Goal: Task Accomplishment & Management: Use online tool/utility

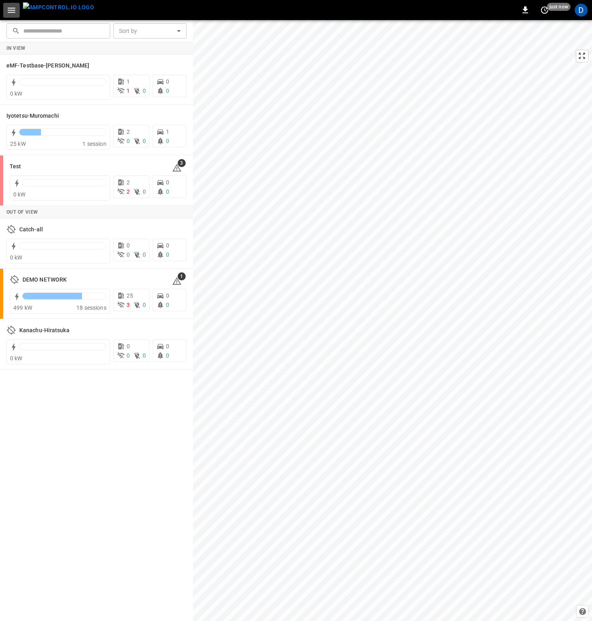
click at [17, 7] on button "button" at bounding box center [11, 10] width 16 height 15
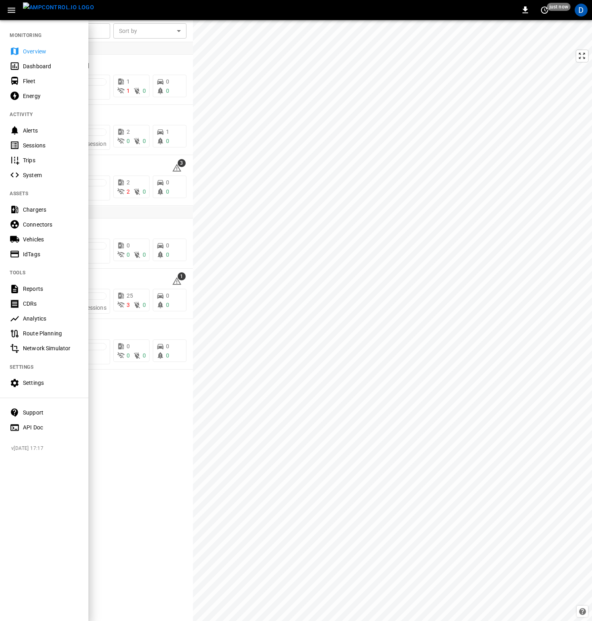
click at [41, 208] on div "Chargers" at bounding box center [51, 210] width 56 height 8
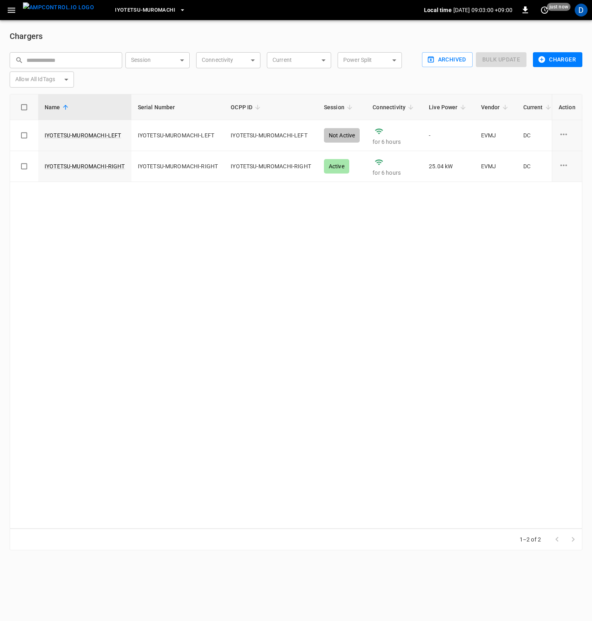
click at [152, 10] on span "Iyotetsu-Muromachi" at bounding box center [145, 10] width 60 height 9
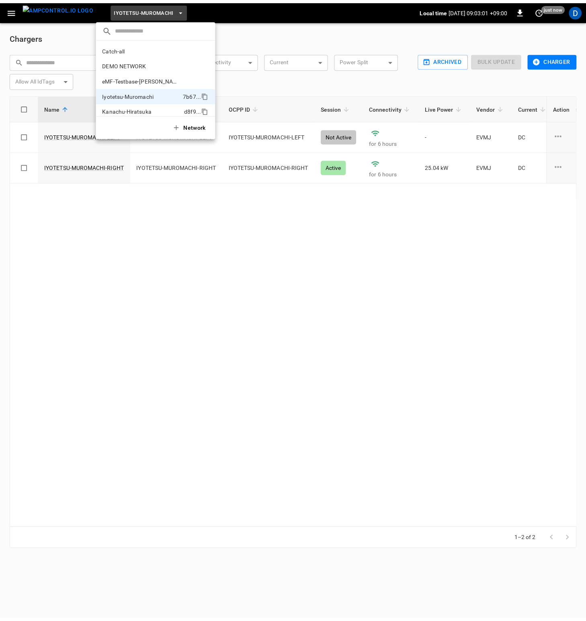
scroll to position [22, 0]
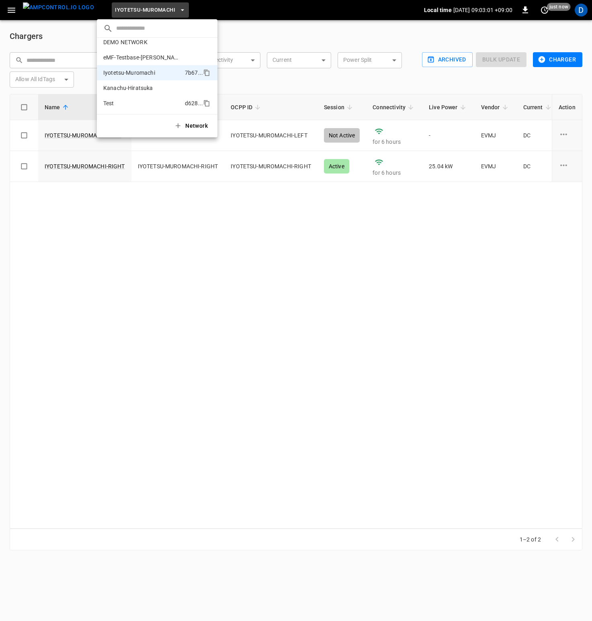
click at [135, 104] on p "Test" at bounding box center [142, 103] width 78 height 8
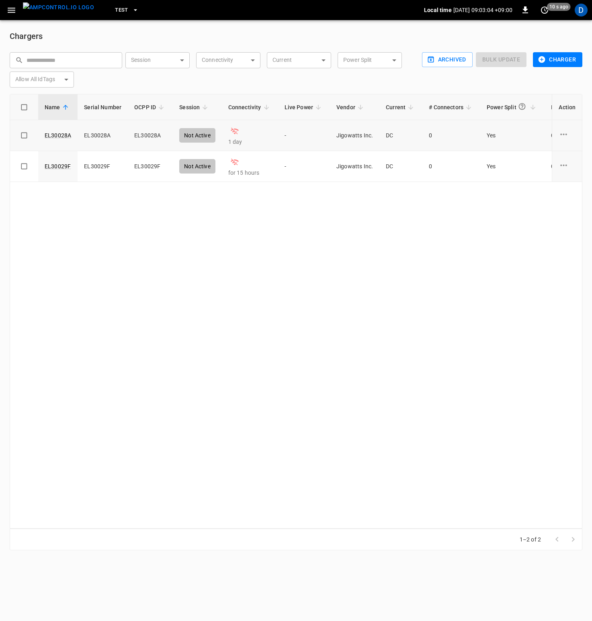
click at [564, 133] on icon "charge point options" at bounding box center [563, 134] width 10 height 10
click at [555, 194] on li "Archive" at bounding box center [557, 192] width 57 height 13
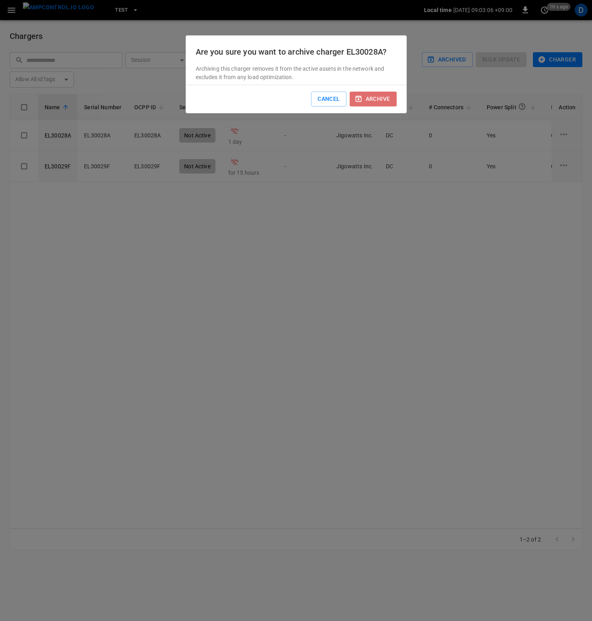
click at [373, 96] on button "archive" at bounding box center [372, 99] width 47 height 15
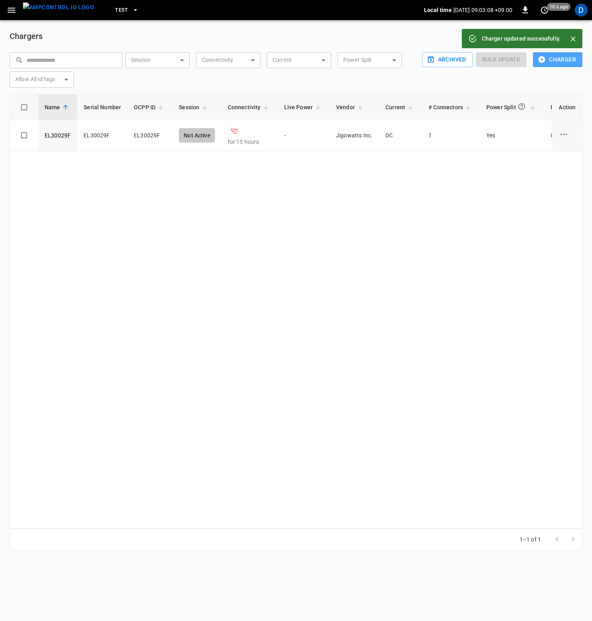
click at [560, 60] on button "Charger" at bounding box center [557, 59] width 49 height 15
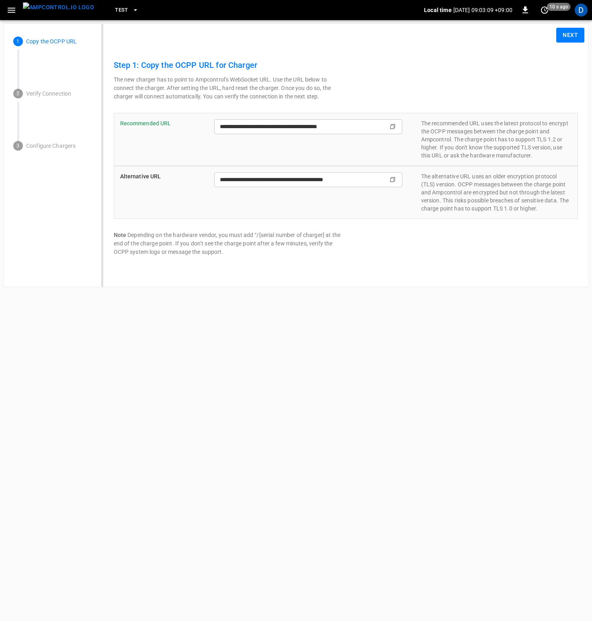
type input "**********"
click at [392, 125] on icon "Copy" at bounding box center [392, 126] width 6 height 6
click at [394, 126] on icon "Copy" at bounding box center [392, 126] width 6 height 6
click at [580, 34] on button "Next" at bounding box center [570, 35] width 28 height 15
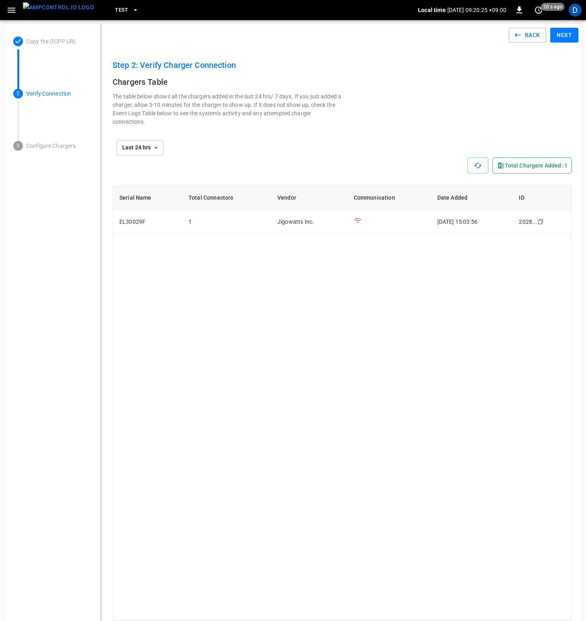
click at [566, 36] on button "Next" at bounding box center [564, 35] width 28 height 15
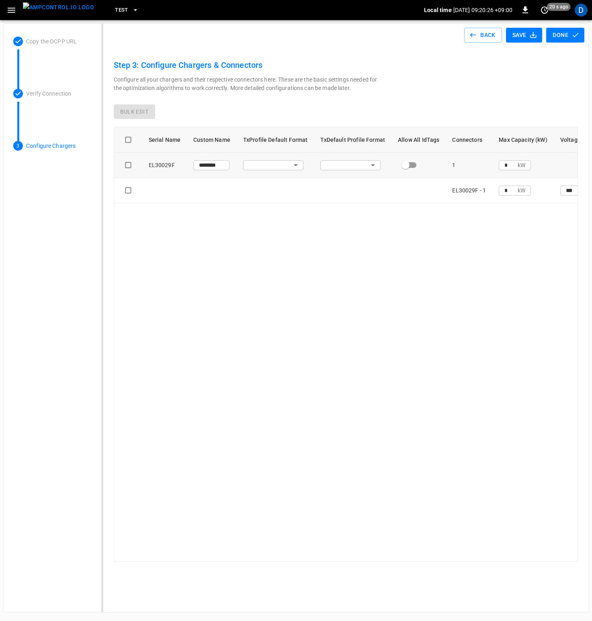
click at [284, 170] on body "Test Local time [DATE] 09:20:26 +09:00 0 20 s ago D Copy the OCPP URL Verify Co…" at bounding box center [296, 306] width 592 height 613
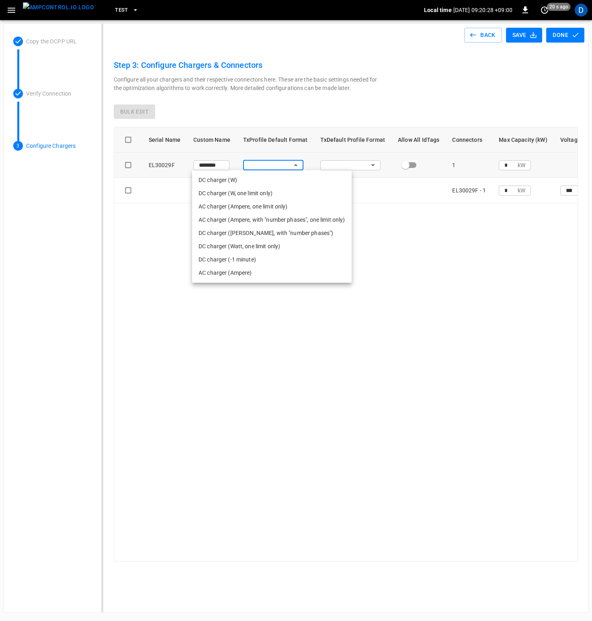
click at [492, 35] on div at bounding box center [296, 310] width 592 height 621
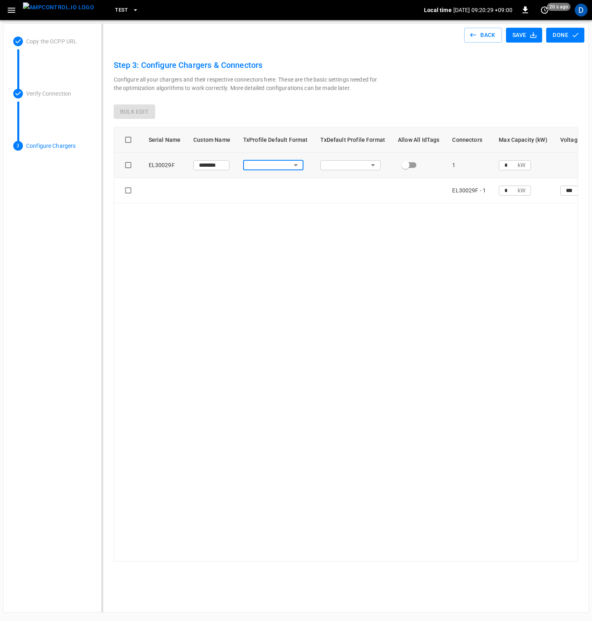
click at [482, 35] on button "Back" at bounding box center [483, 35] width 38 height 15
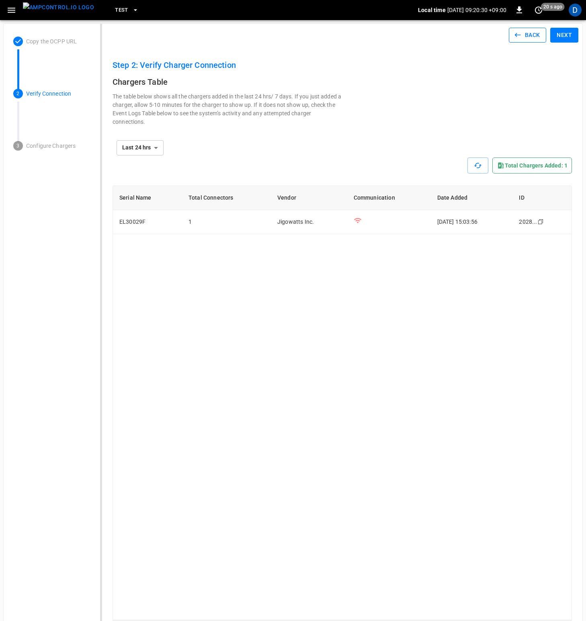
click at [515, 36] on icon "button" at bounding box center [517, 35] width 8 height 8
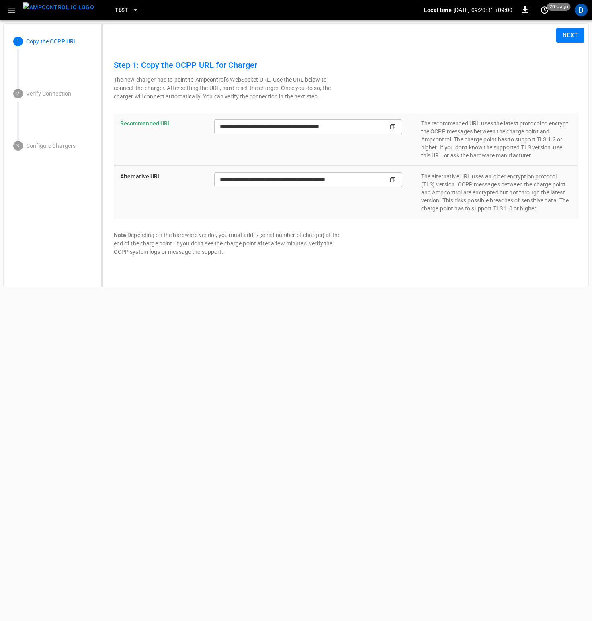
click at [10, 13] on icon "button" at bounding box center [11, 10] width 10 height 10
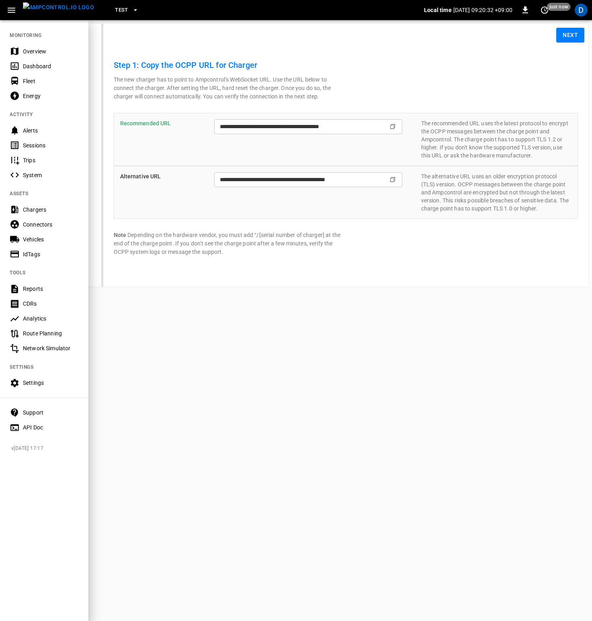
click at [34, 52] on div "Overview" at bounding box center [51, 51] width 56 height 8
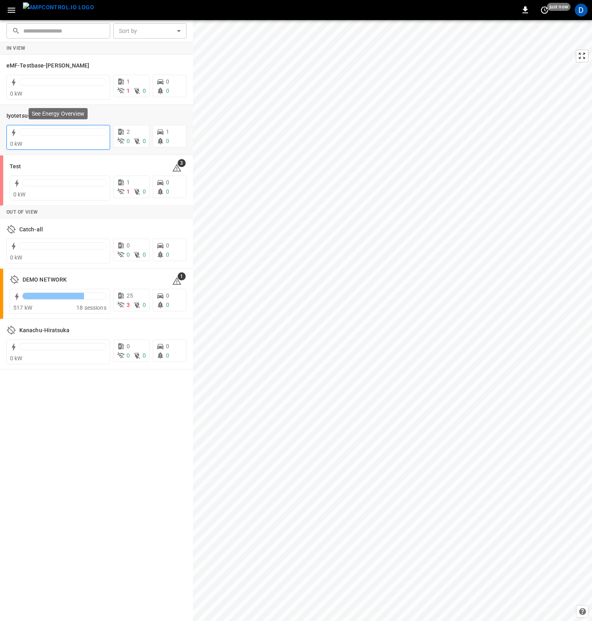
click at [49, 142] on div "0 kW" at bounding box center [58, 144] width 96 height 8
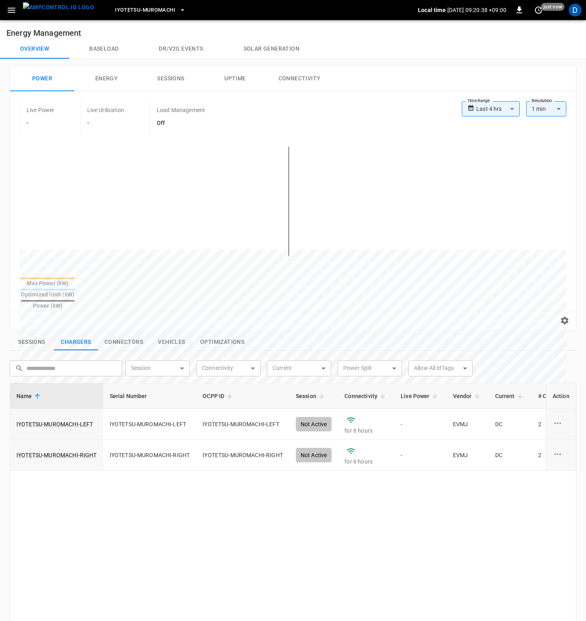
click at [507, 111] on body "**********" at bounding box center [293, 423] width 586 height 846
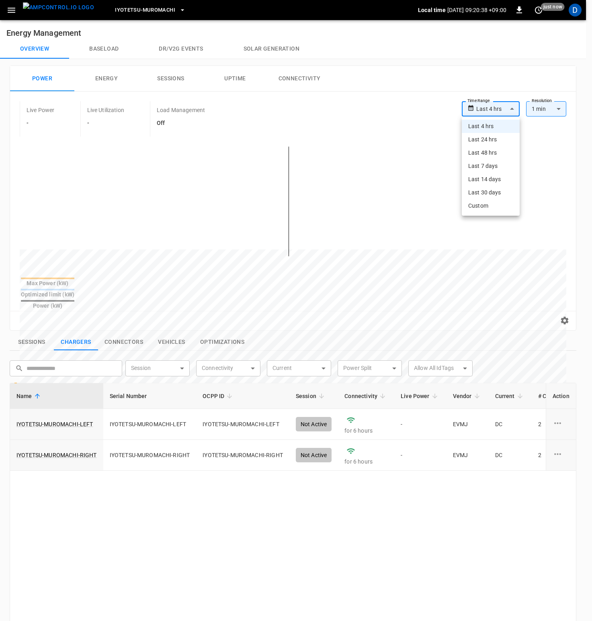
click at [491, 141] on li "Last 24 hrs" at bounding box center [491, 139] width 58 height 13
type input "**********"
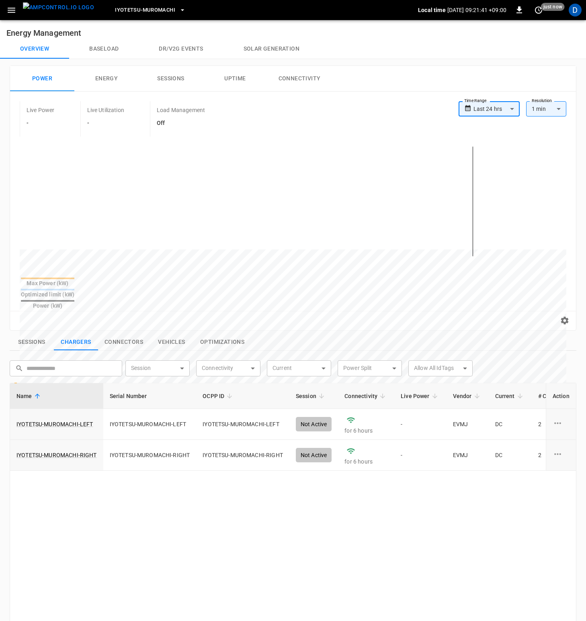
drag, startPoint x: 243, startPoint y: 542, endPoint x: 243, endPoint y: 538, distance: 4.0
click at [243, 542] on div "Name Serial Number OCPP ID Session Connectivity Live Power Vendor Current # Con…" at bounding box center [293, 600] width 566 height 435
click at [12, 12] on icon "button" at bounding box center [12, 10] width 8 height 5
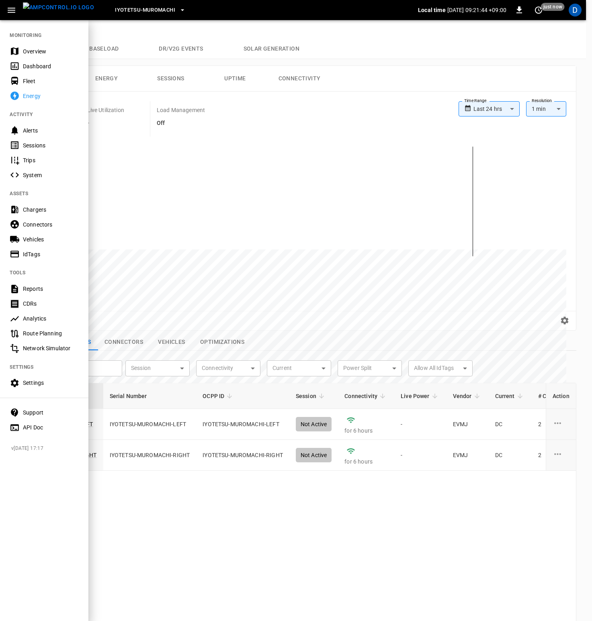
click at [37, 53] on div "Overview" at bounding box center [51, 51] width 56 height 8
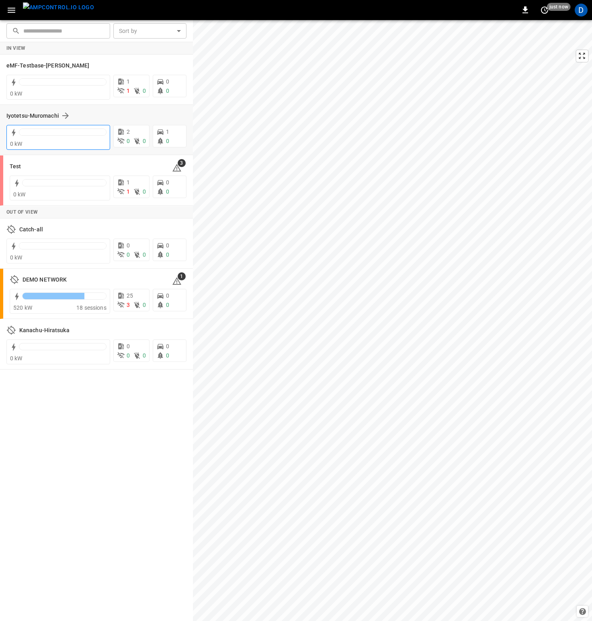
click at [71, 135] on div at bounding box center [62, 132] width 87 height 6
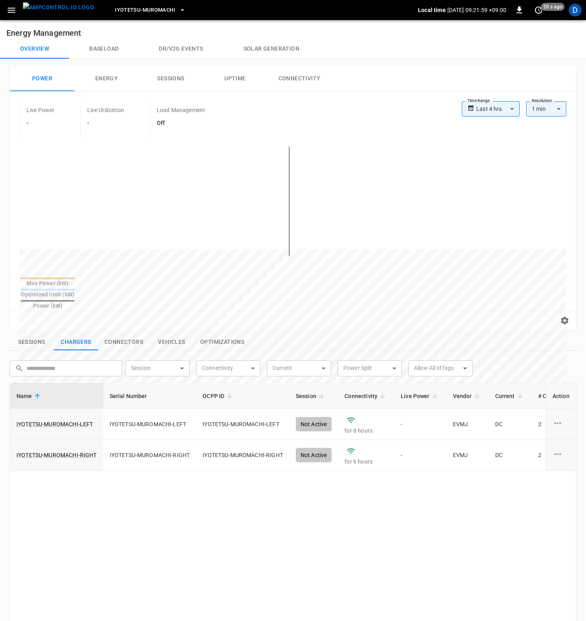
click at [11, 10] on icon "button" at bounding box center [12, 10] width 8 height 5
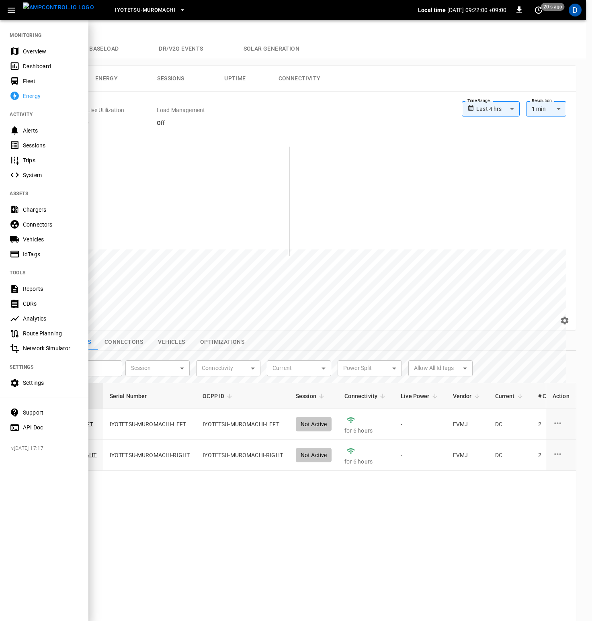
click at [31, 207] on div "Chargers" at bounding box center [51, 210] width 56 height 8
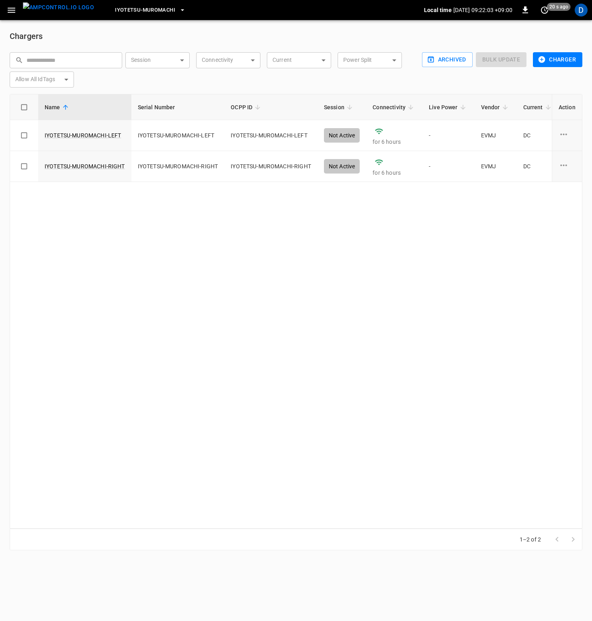
click at [552, 56] on button "Charger" at bounding box center [557, 59] width 49 height 15
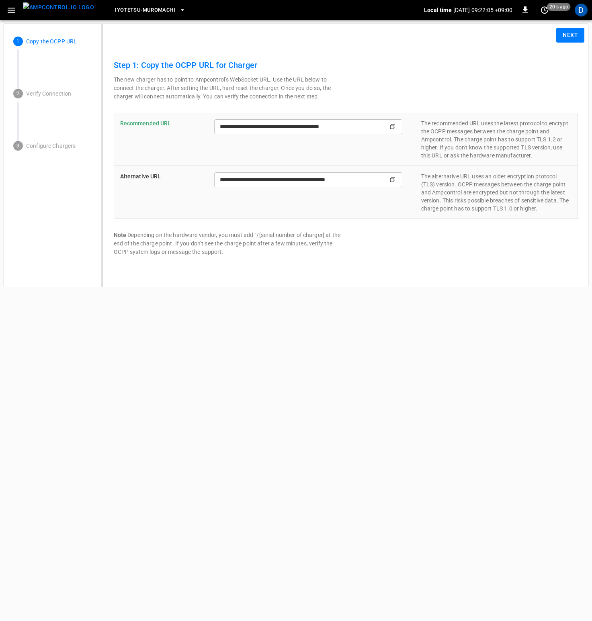
click at [574, 35] on button "Next" at bounding box center [570, 35] width 28 height 15
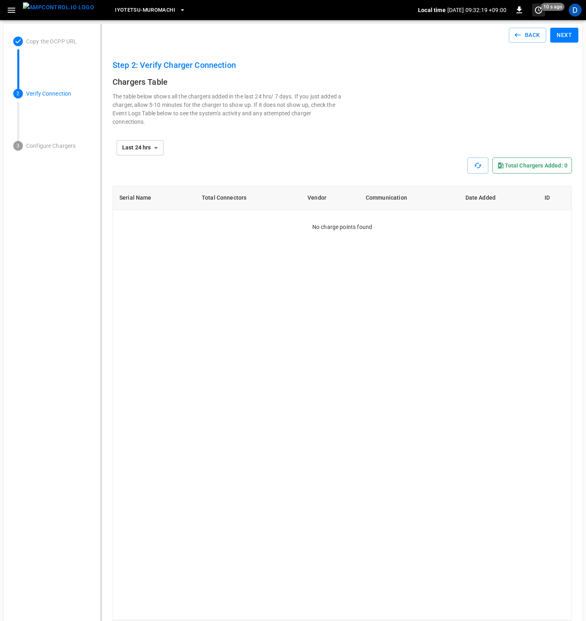
click at [537, 8] on icon "set refresh interval" at bounding box center [538, 10] width 10 height 10
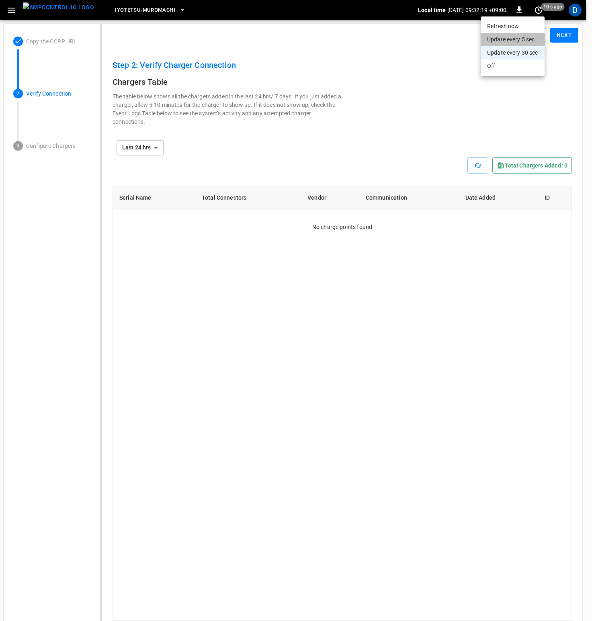
click at [527, 39] on li "Update every 5 sec" at bounding box center [512, 39] width 64 height 13
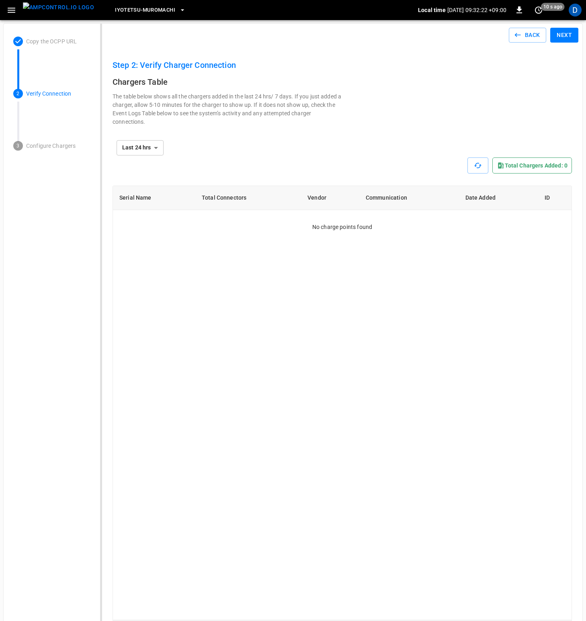
click at [155, 145] on body "**********" at bounding box center [293, 597] width 586 height 1195
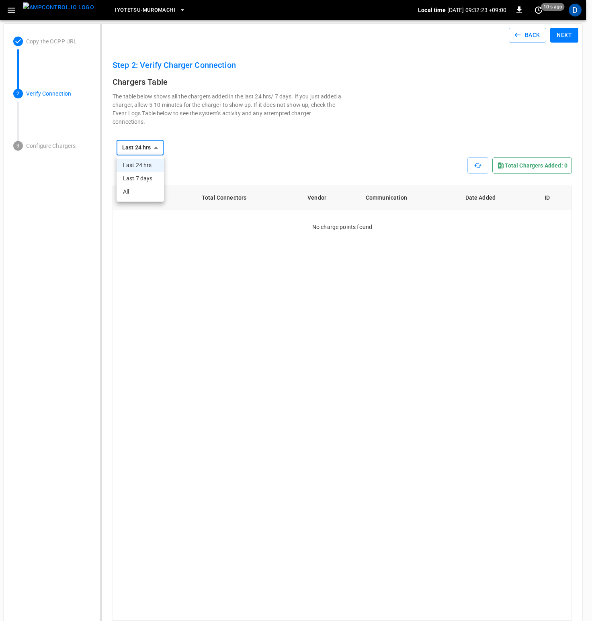
click at [331, 118] on div at bounding box center [296, 310] width 592 height 621
click at [142, 8] on span "Iyotetsu-Muromachi" at bounding box center [145, 10] width 60 height 9
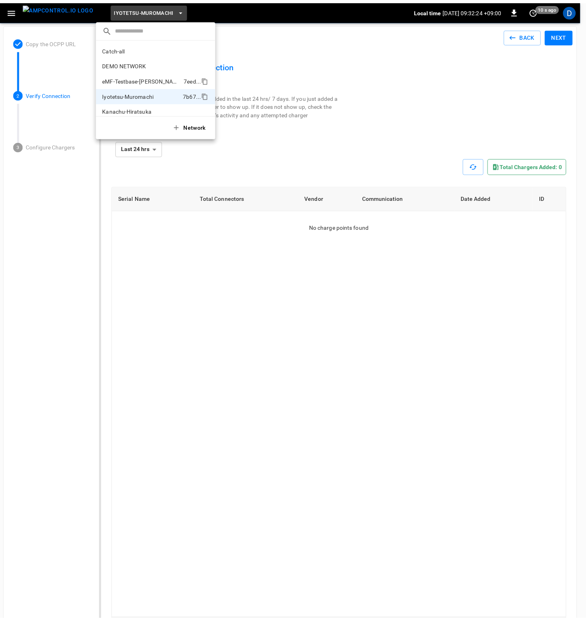
scroll to position [22, 0]
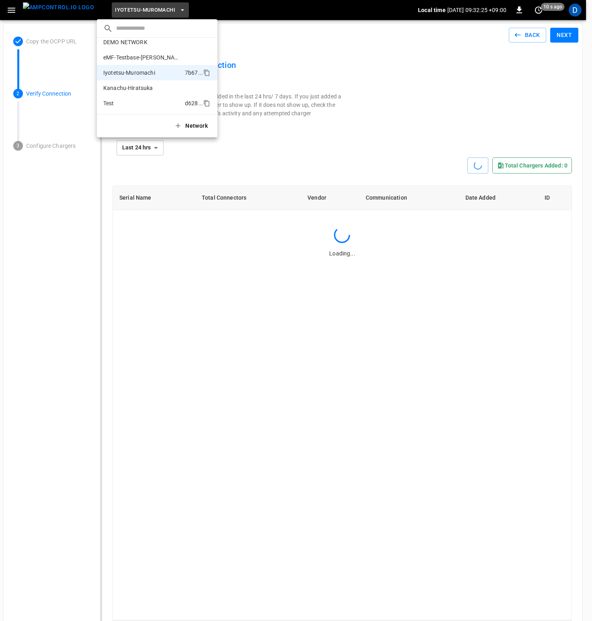
click at [127, 101] on p "Test" at bounding box center [142, 103] width 78 height 8
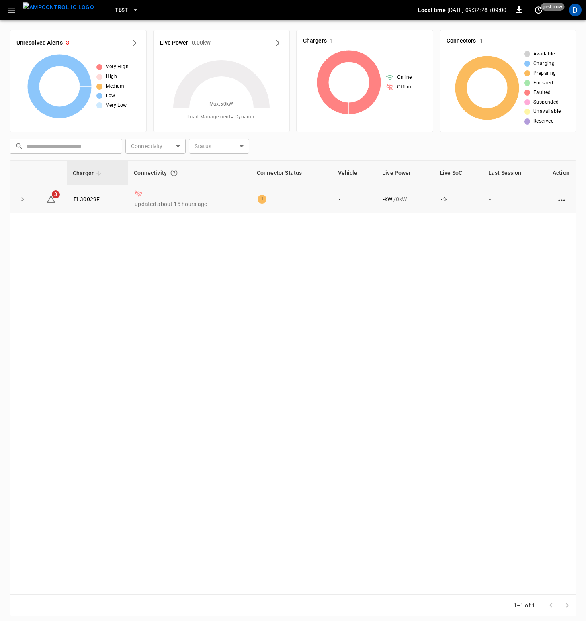
click at [264, 197] on div "1" at bounding box center [261, 199] width 9 height 9
click at [11, 8] on icon "button" at bounding box center [11, 10] width 10 height 10
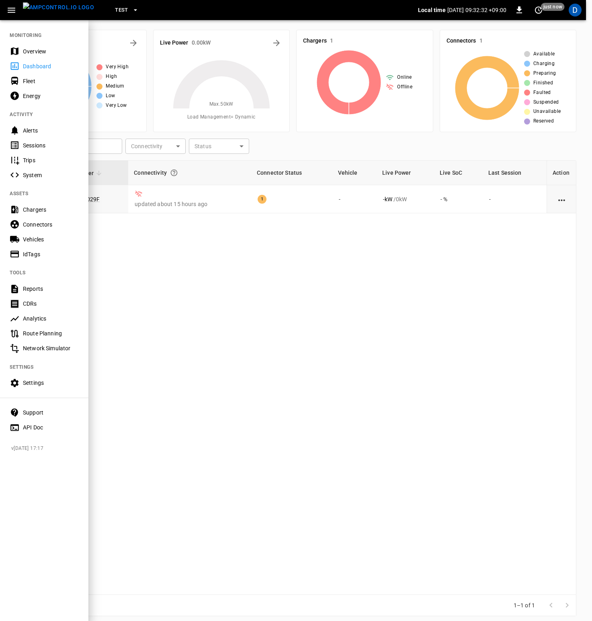
click at [41, 209] on div "Chargers" at bounding box center [51, 210] width 56 height 8
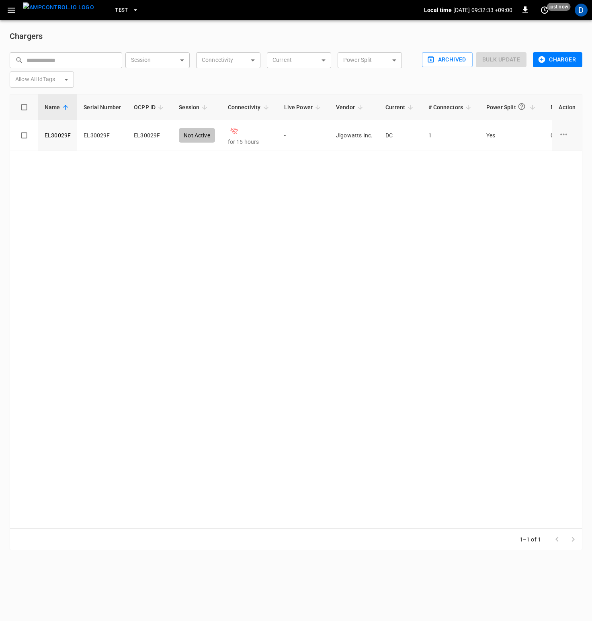
click at [551, 59] on button "Charger" at bounding box center [557, 59] width 49 height 15
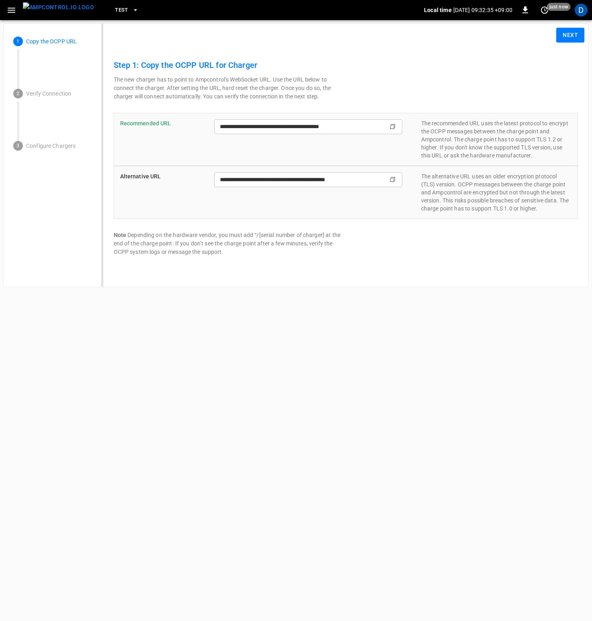
click at [571, 36] on button "Next" at bounding box center [570, 35] width 28 height 15
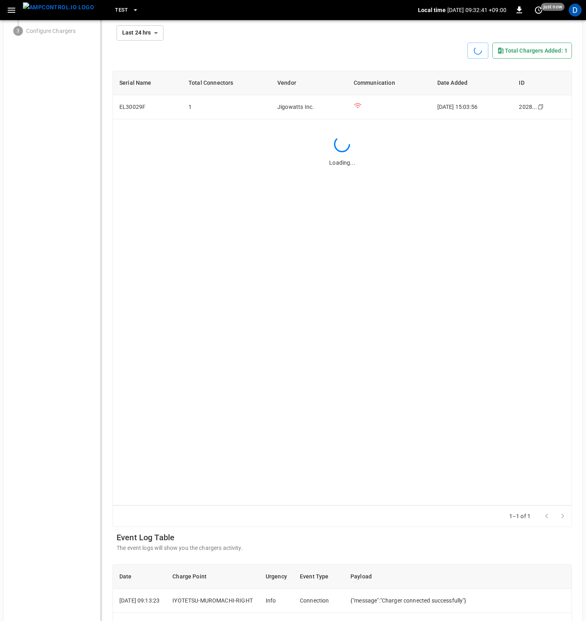
scroll to position [113, 0]
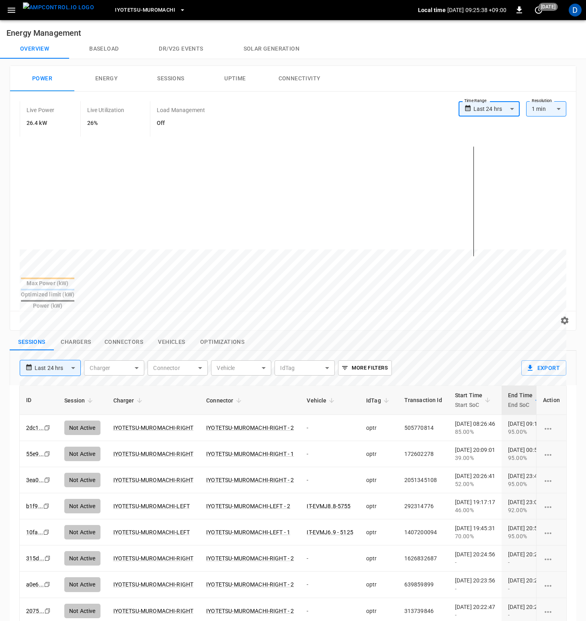
click at [343, 44] on div "Overview Baseload Dr/V2G events Solar generation" at bounding box center [293, 48] width 586 height 19
